Goal: Find specific page/section: Find specific page/section

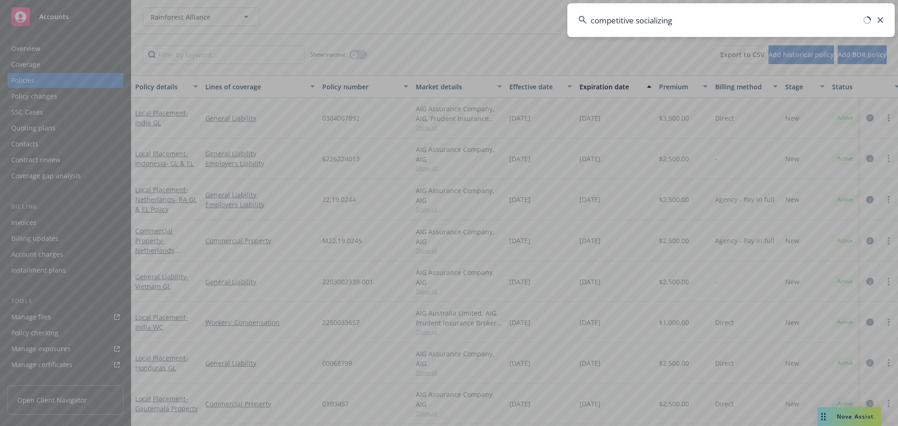
type input "competitive socializing"
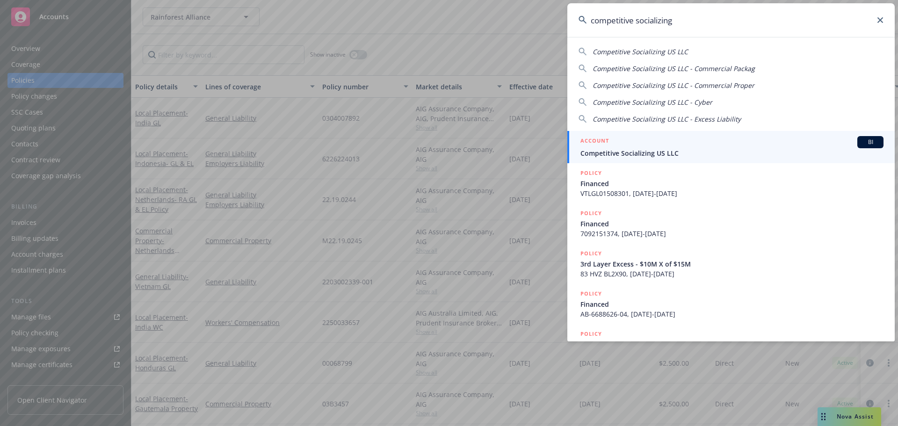
click at [661, 142] on div "ACCOUNT BI" at bounding box center [731, 142] width 303 height 12
